Goal: Task Accomplishment & Management: Complete application form

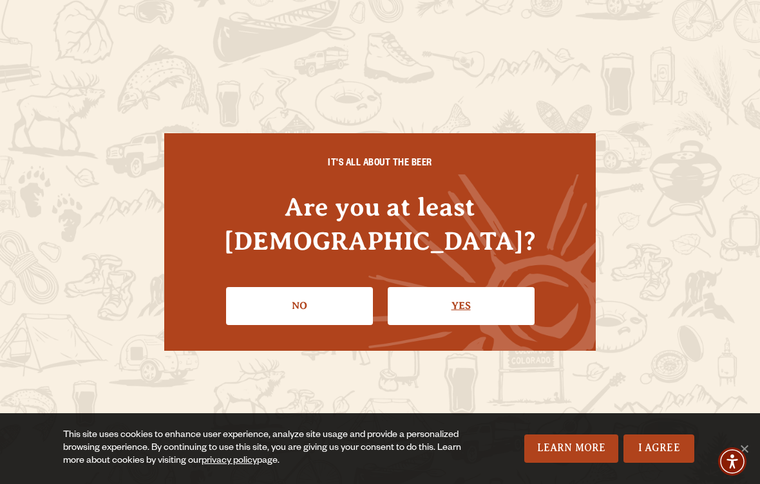
click at [488, 323] on link "Yes" at bounding box center [461, 305] width 147 height 37
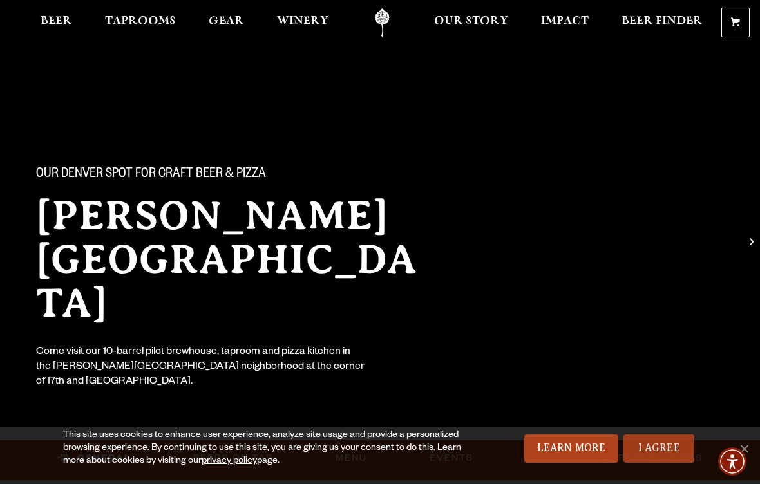
click at [654, 456] on link "I Agree" at bounding box center [658, 449] width 71 height 28
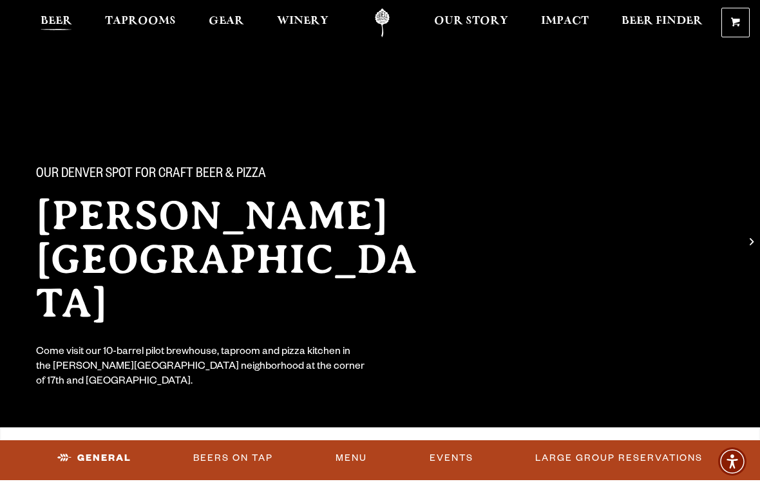
click at [70, 25] on span "Beer" at bounding box center [57, 21] width 32 height 10
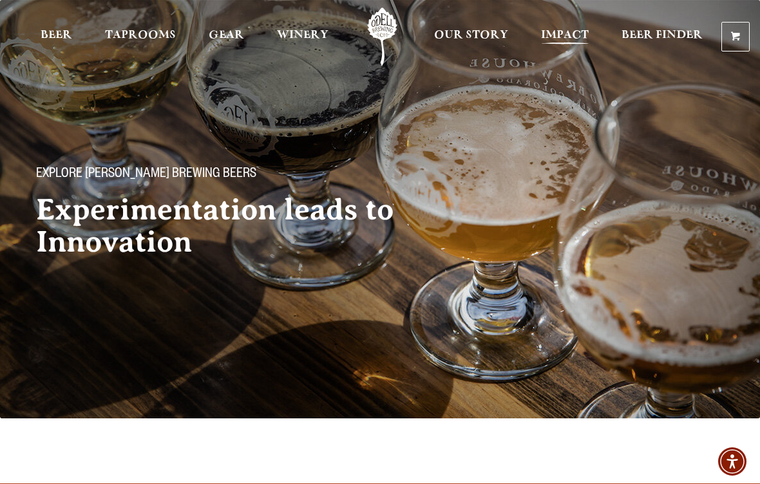
click at [565, 32] on span "Impact" at bounding box center [565, 35] width 48 height 10
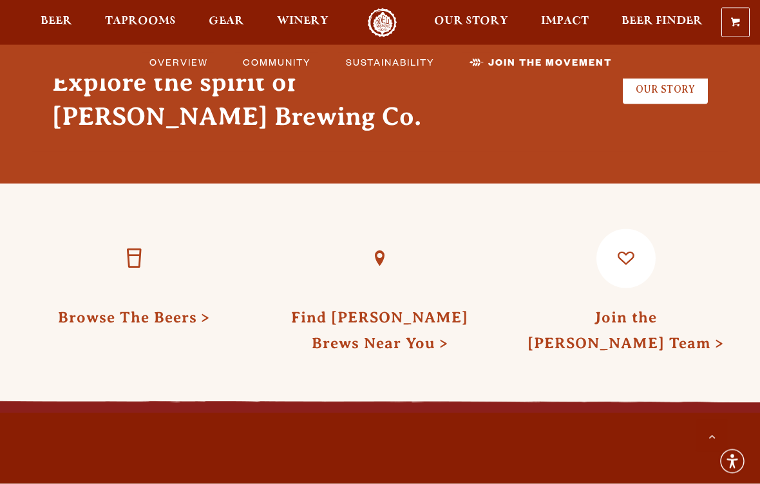
scroll to position [3421, 0]
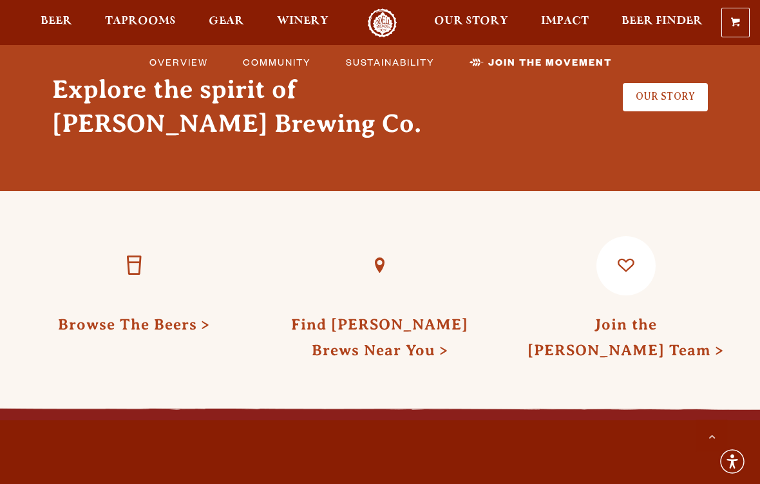
click at [677, 326] on link "Join the [PERSON_NAME] Team" at bounding box center [625, 337] width 196 height 42
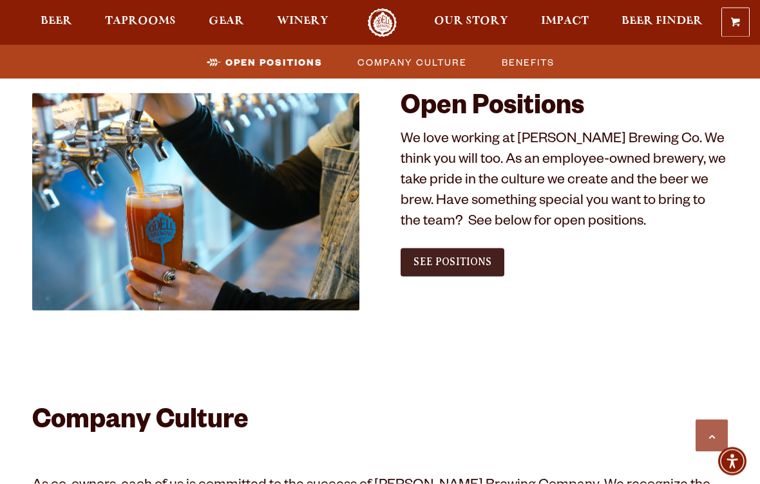
scroll to position [692, 0]
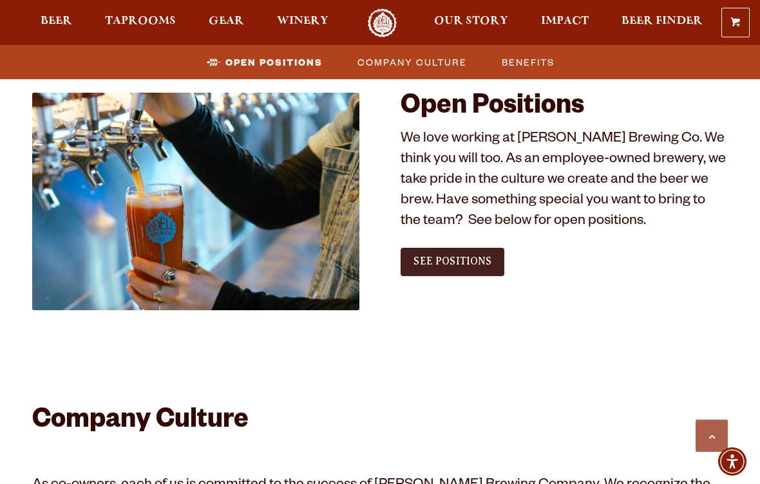
click at [453, 262] on span "See Positions" at bounding box center [452, 262] width 78 height 12
